Goal: Information Seeking & Learning: Understand process/instructions

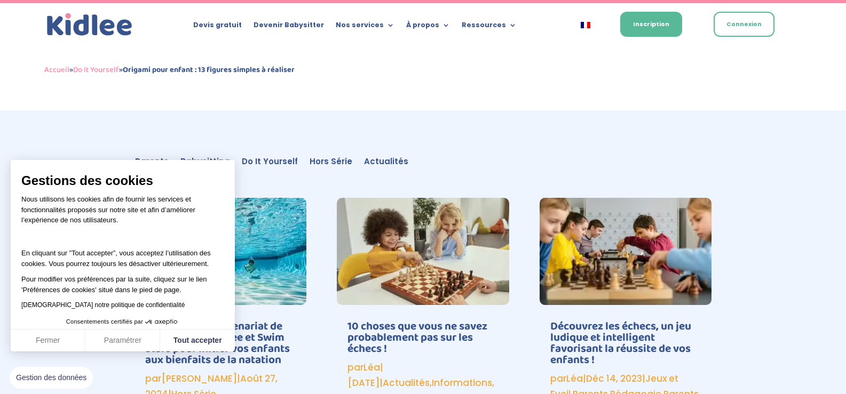
scroll to position [5416, 0]
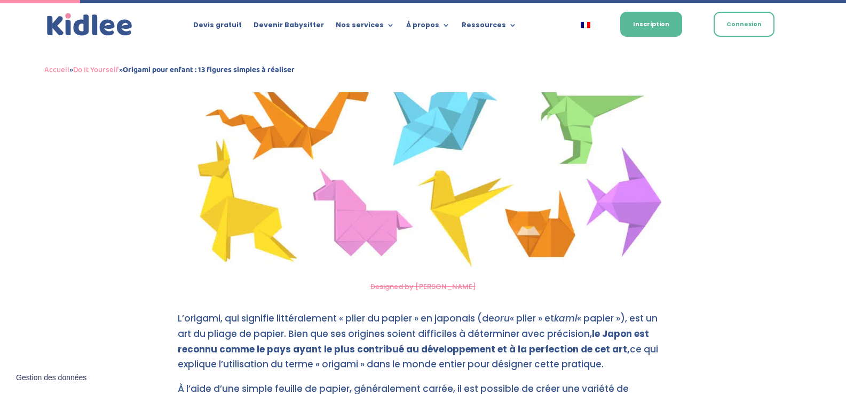
scroll to position [398, 0]
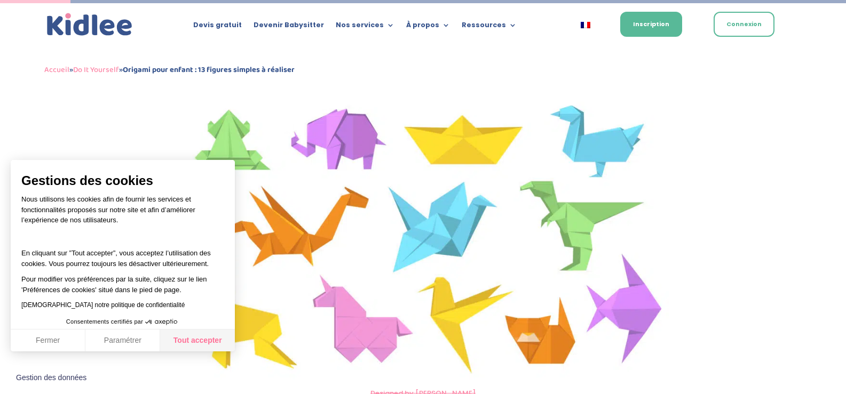
click at [192, 340] on button "Tout accepter" at bounding box center [197, 341] width 75 height 22
checkbox input "true"
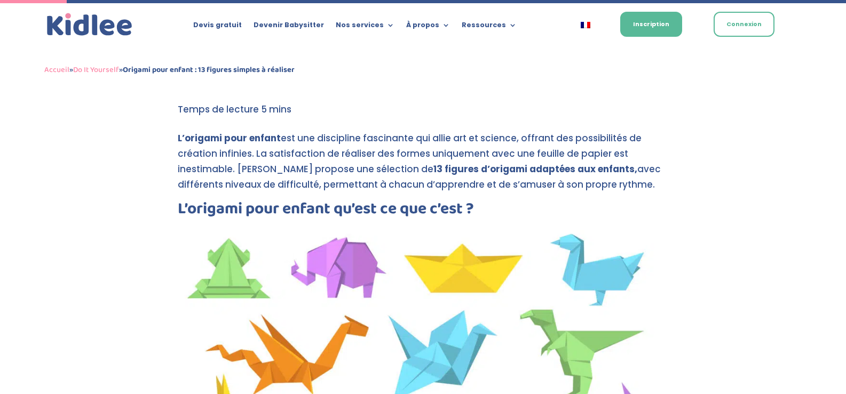
scroll to position [430, 0]
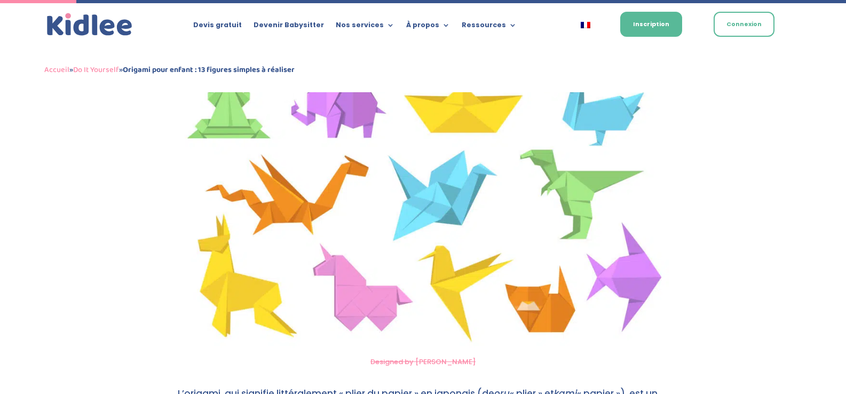
click at [393, 204] on img at bounding box center [423, 206] width 491 height 289
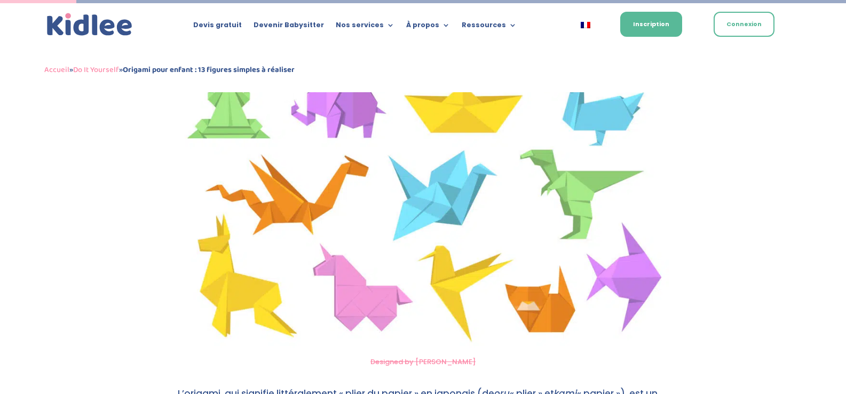
click at [415, 362] on link "Designed by [PERSON_NAME]" at bounding box center [422, 362] width 105 height 10
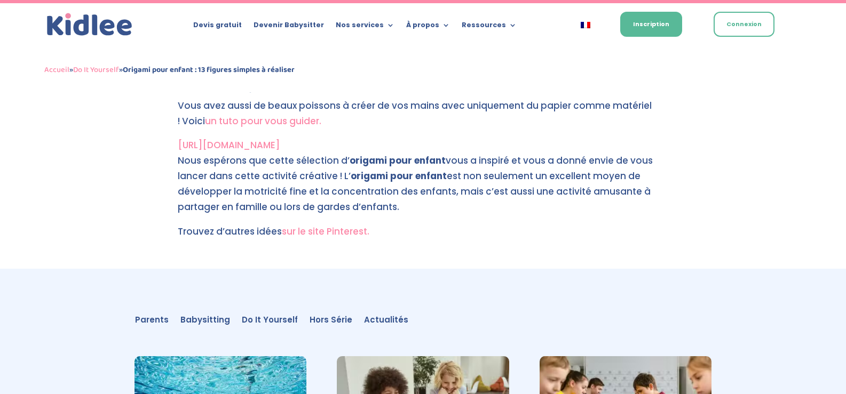
scroll to position [4884, 0]
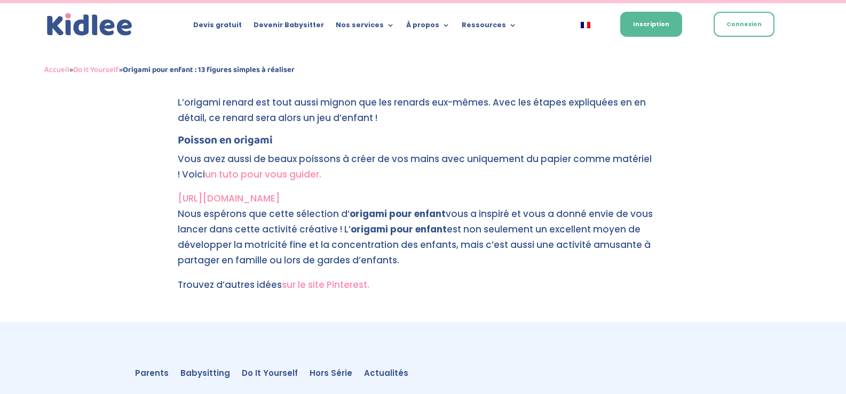
click at [272, 178] on link "un tuto pour vous guider." at bounding box center [263, 174] width 116 height 13
